Goal: Transaction & Acquisition: Purchase product/service

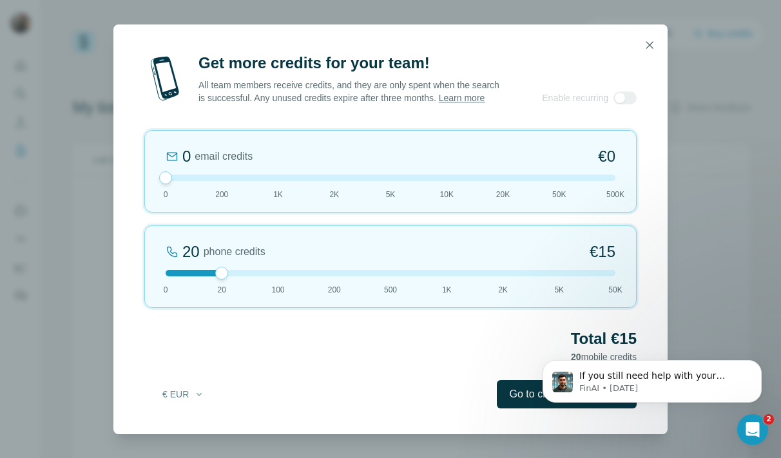
drag, startPoint x: 221, startPoint y: 186, endPoint x: 153, endPoint y: 189, distance: 67.7
click at [153, 189] on div "0 email credits €0 0 200 1K 2K 5K 10K 20K 50K 500K" at bounding box center [390, 171] width 492 height 82
drag, startPoint x: 237, startPoint y: 279, endPoint x: 271, endPoint y: 279, distance: 34.1
click at [272, 279] on div at bounding box center [278, 273] width 13 height 13
drag, startPoint x: 275, startPoint y: 281, endPoint x: 234, endPoint y: 281, distance: 41.2
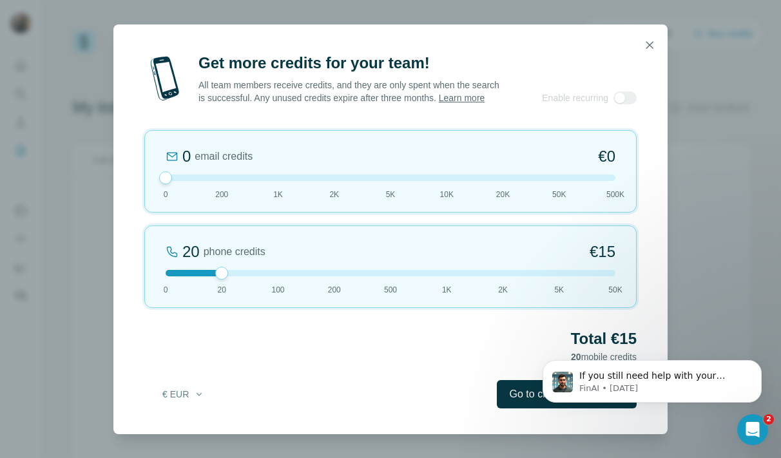
click at [234, 276] on div at bounding box center [391, 273] width 450 height 6
click at [267, 276] on div at bounding box center [391, 273] width 450 height 6
click at [755, 365] on icon "Dismiss notification" at bounding box center [757, 363] width 7 height 7
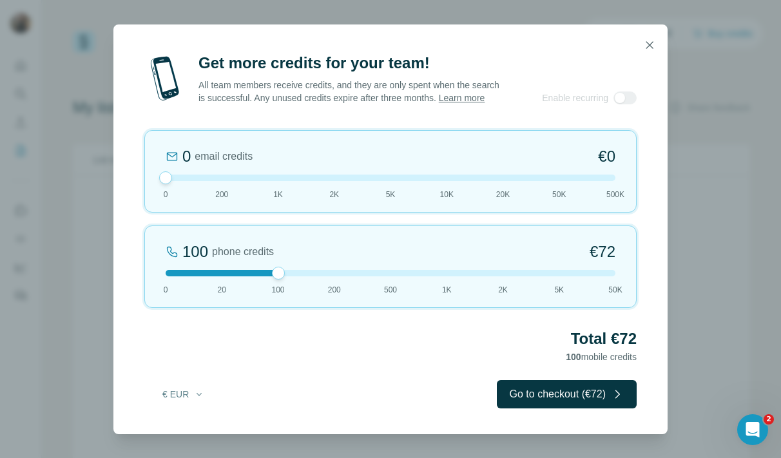
click at [219, 276] on div at bounding box center [391, 273] width 450 height 6
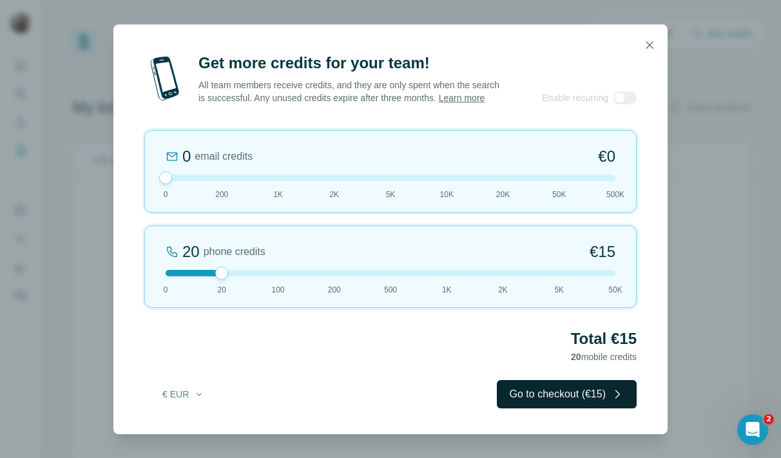
click at [554, 399] on button "Go to checkout (€15)" at bounding box center [567, 394] width 140 height 28
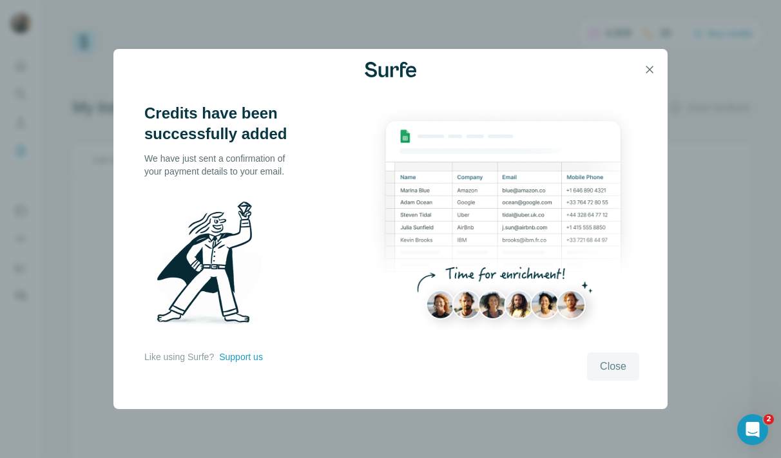
click at [617, 370] on span "Close" at bounding box center [613, 366] width 26 height 15
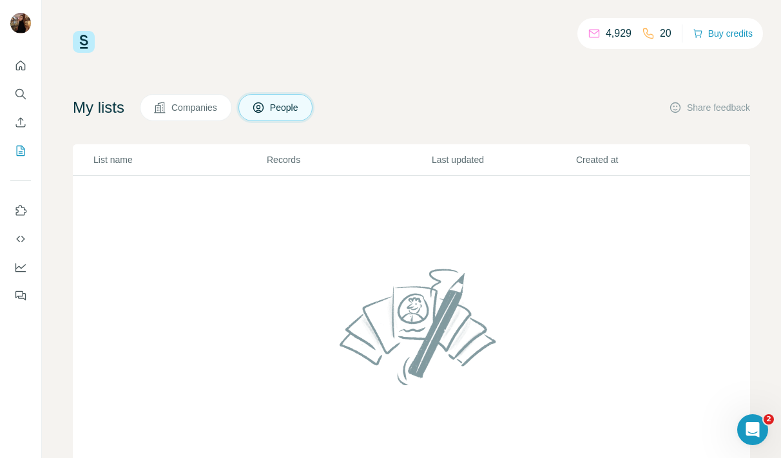
click at [290, 164] on p "Records" at bounding box center [349, 159] width 164 height 13
click at [216, 117] on button "Companies" at bounding box center [186, 107] width 92 height 27
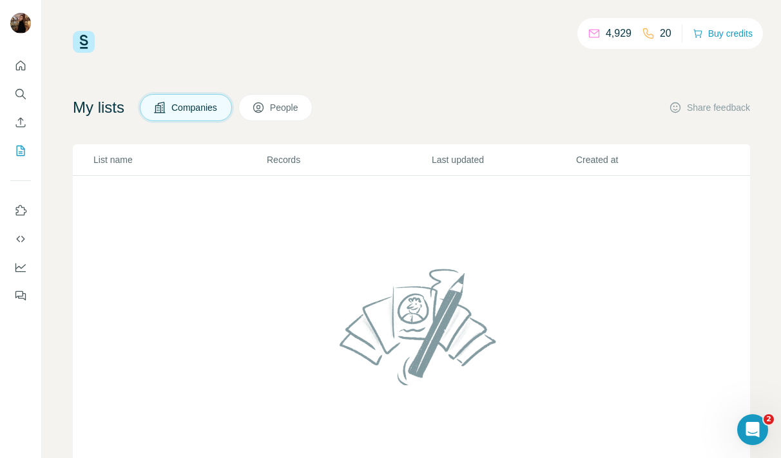
click at [282, 109] on span "People" at bounding box center [285, 107] width 30 height 13
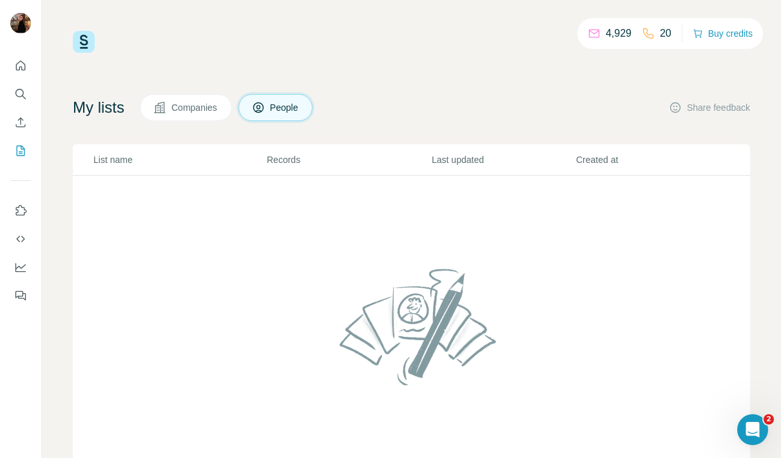
click at [659, 32] on p "20" at bounding box center [665, 33] width 12 height 15
